Goal: Check status: Check status

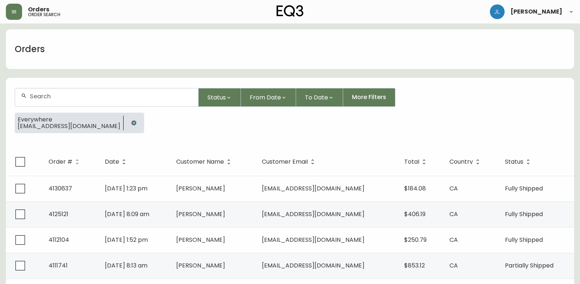
click at [131, 122] on icon "button" at bounding box center [133, 123] width 5 height 5
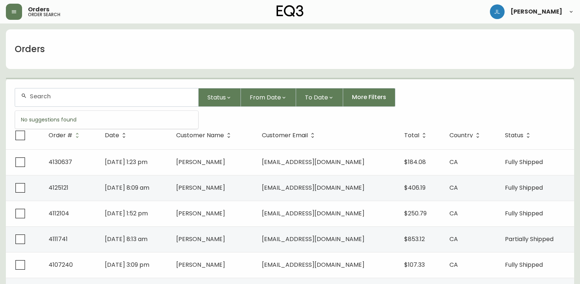
click at [92, 93] on input "text" at bounding box center [111, 96] width 162 height 7
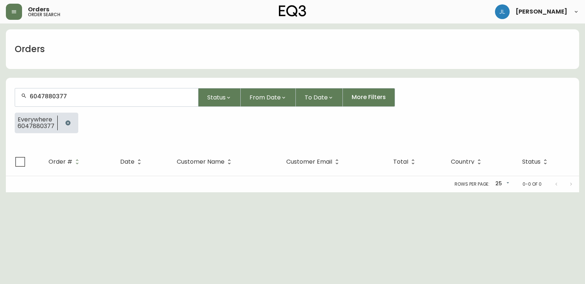
type input "6047880377"
click at [67, 123] on icon "button" at bounding box center [68, 123] width 6 height 6
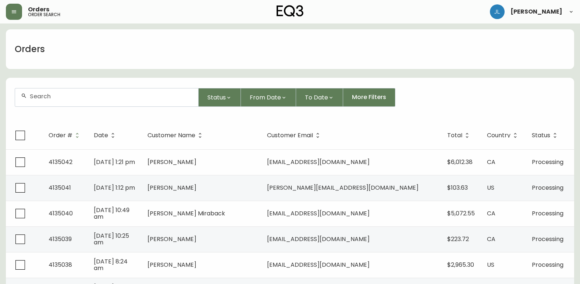
click at [444, 90] on div "Status From Date To Date More Filters" at bounding box center [290, 97] width 550 height 19
click at [302, 50] on div "Orders" at bounding box center [290, 49] width 568 height 40
